Goal: Find specific page/section: Find specific page/section

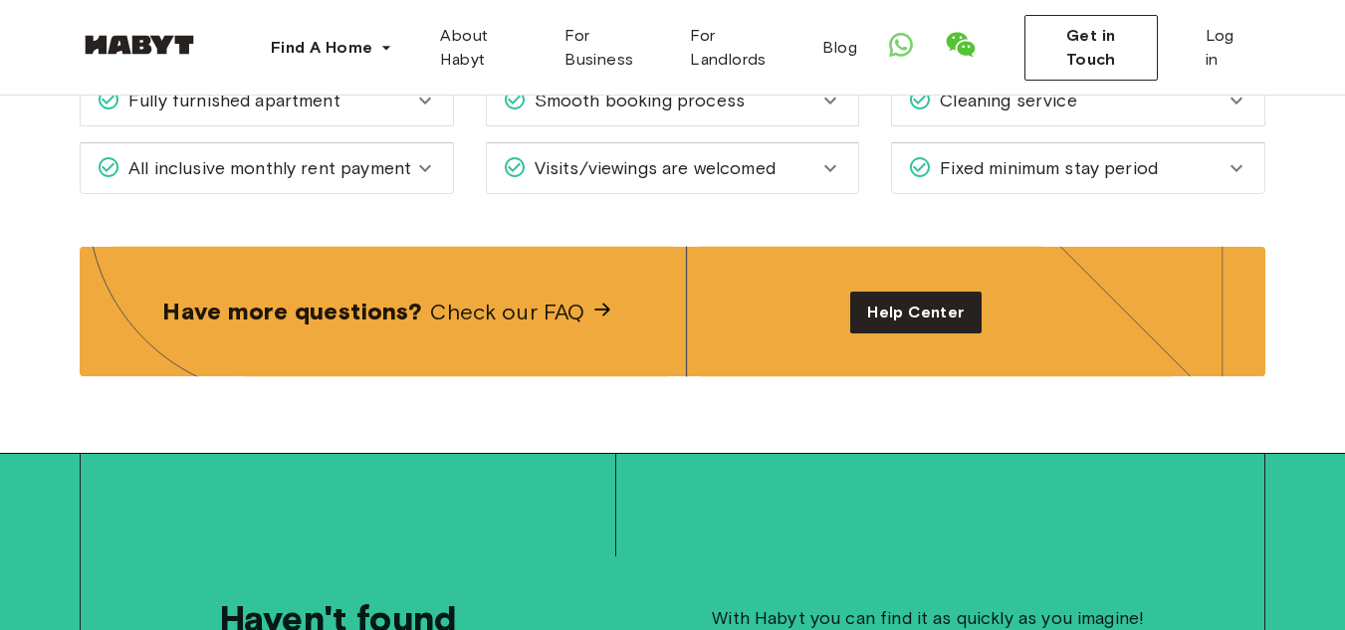
scroll to position [2755, 0]
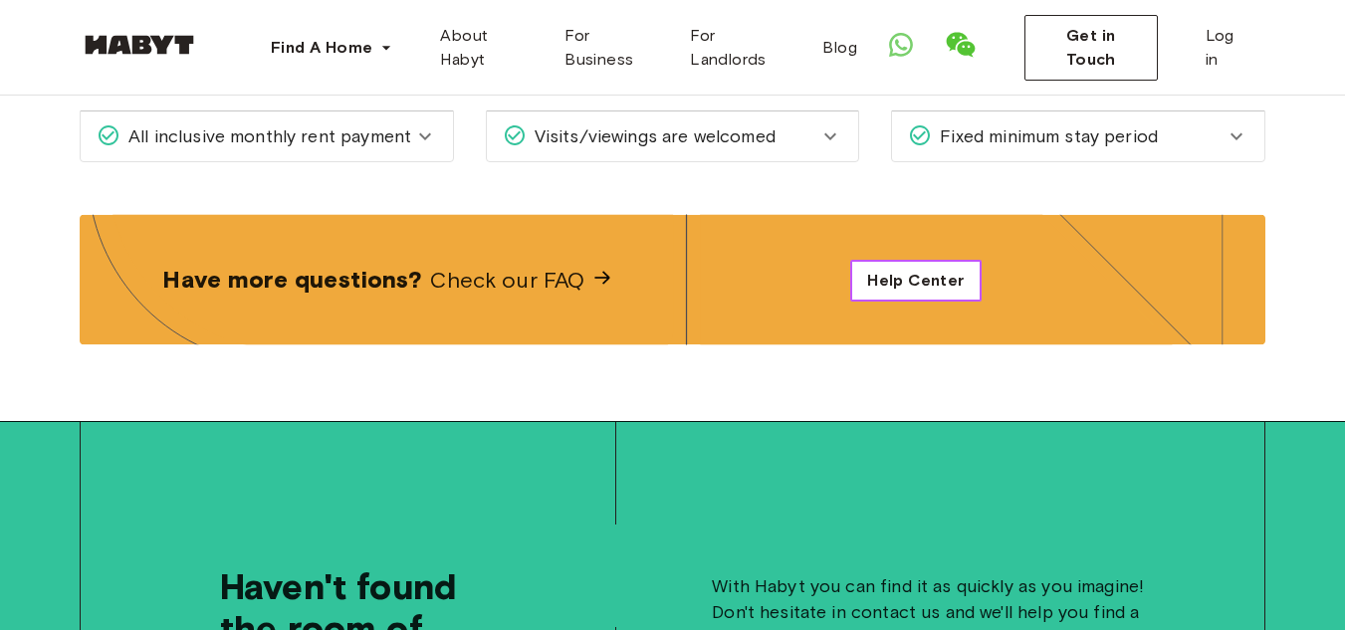
click at [889, 286] on span "Help Center" at bounding box center [915, 281] width 97 height 24
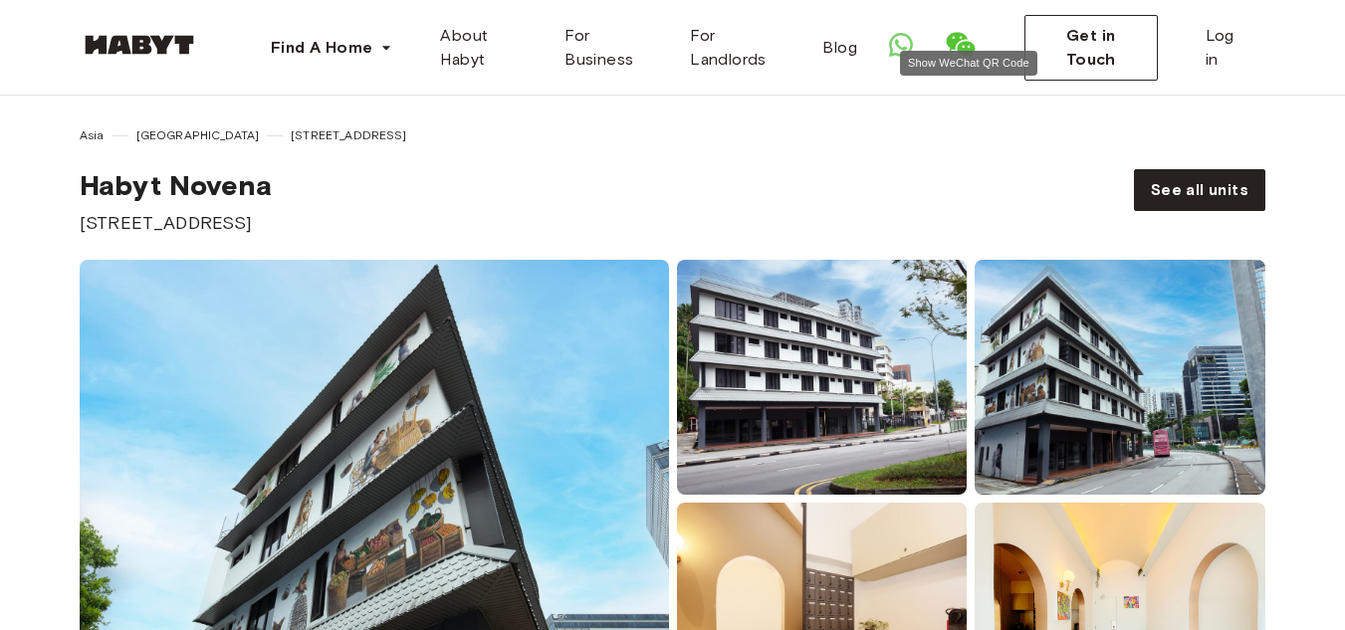
scroll to position [0, 0]
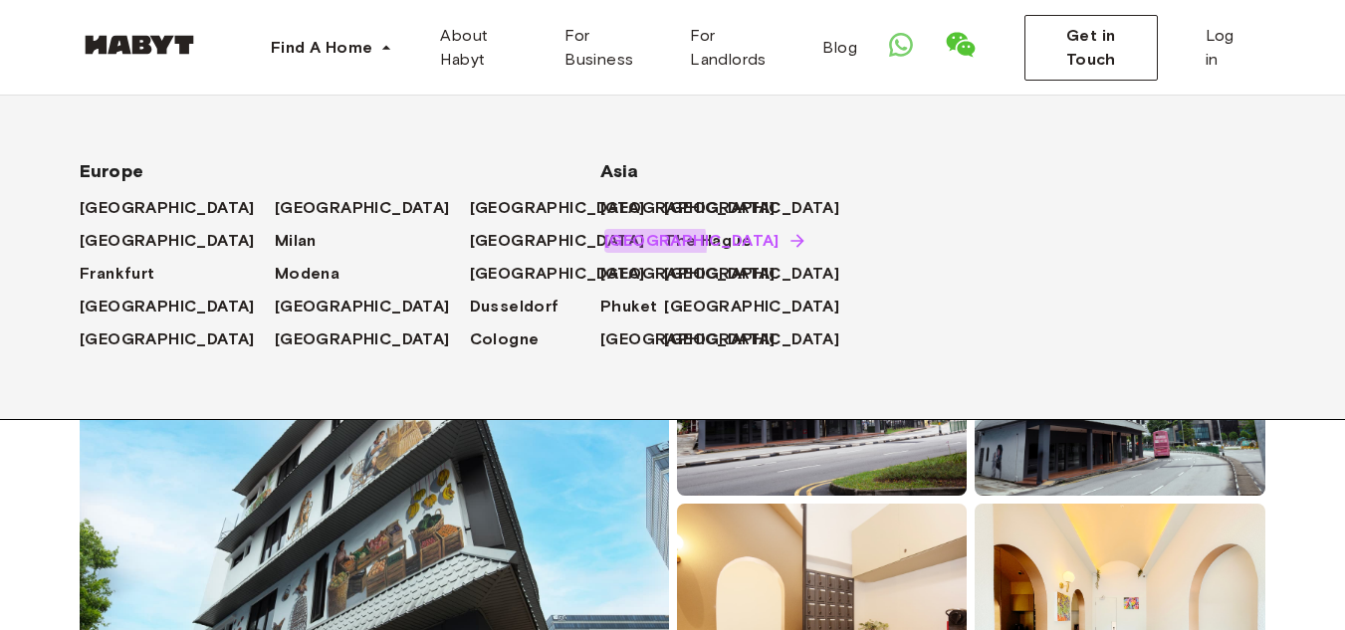
click at [632, 245] on span "[GEOGRAPHIC_DATA]" at bounding box center [691, 241] width 175 height 24
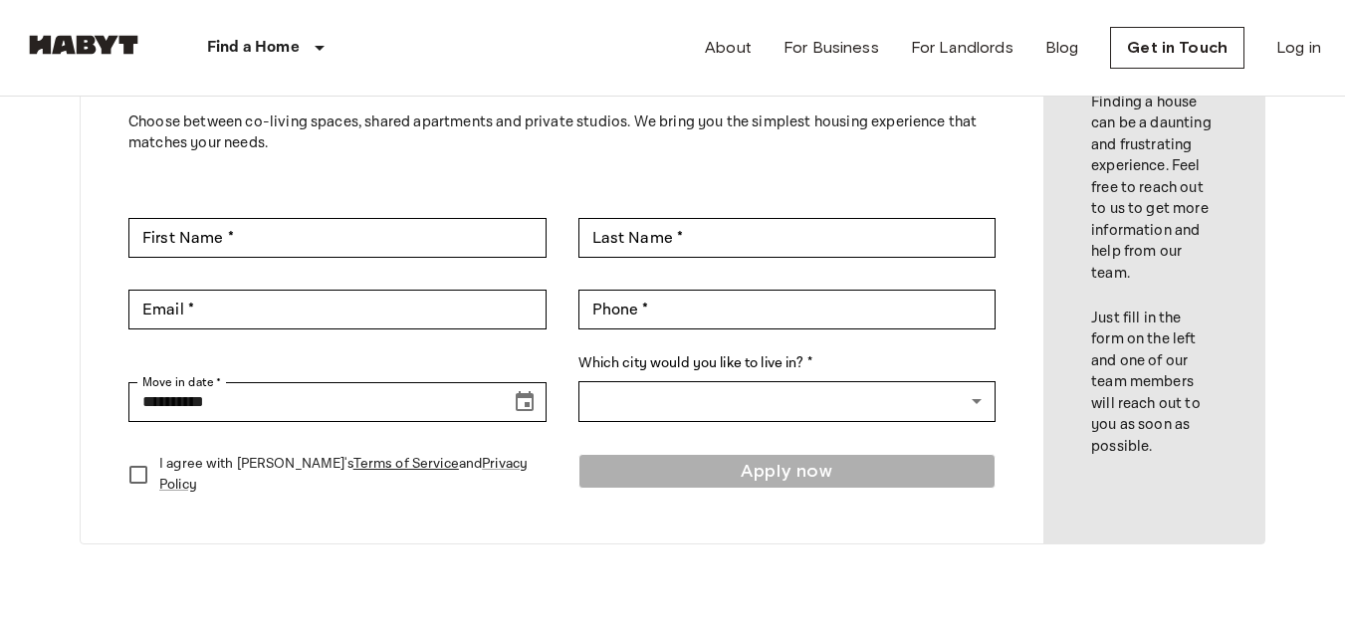
scroll to position [498, 0]
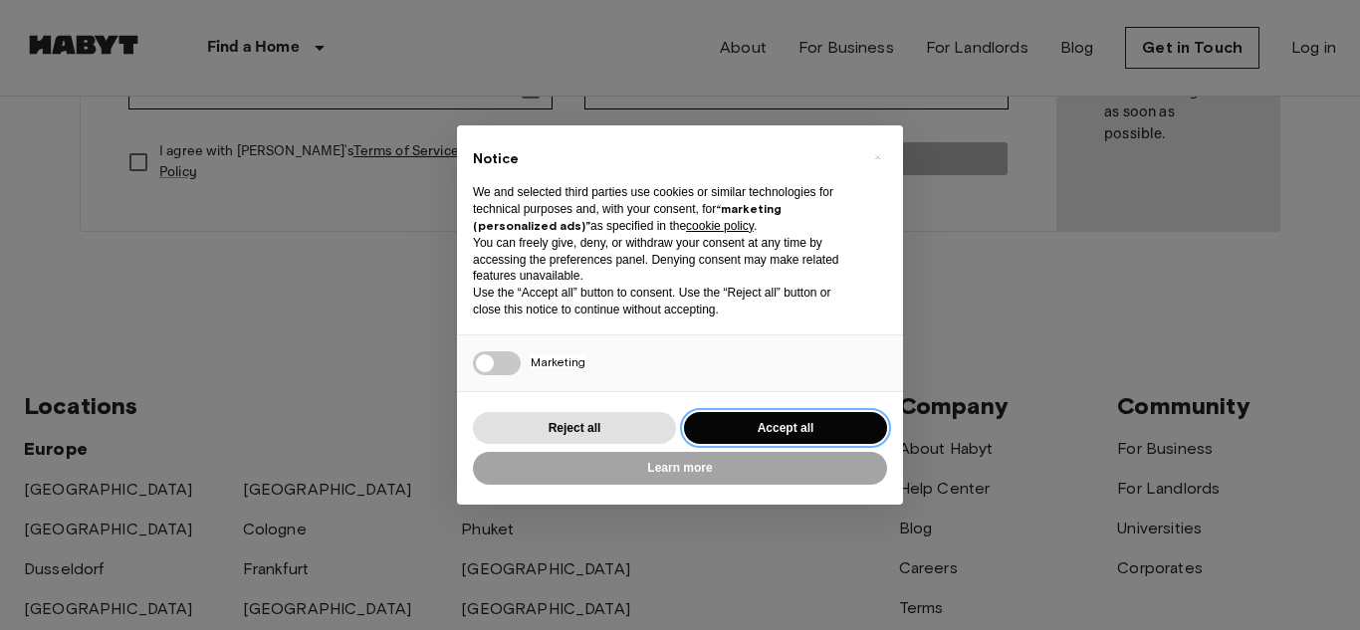
click at [793, 431] on button "Accept all" at bounding box center [785, 428] width 203 height 33
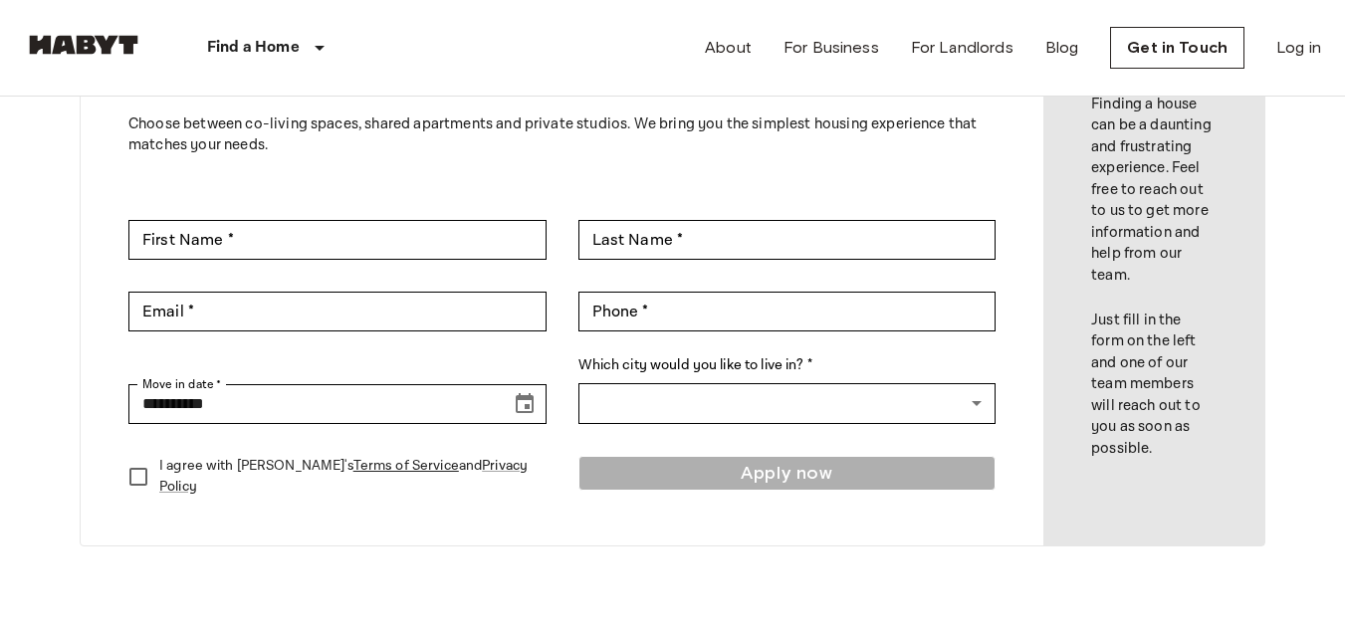
scroll to position [0, 0]
